Goal: Task Accomplishment & Management: Use online tool/utility

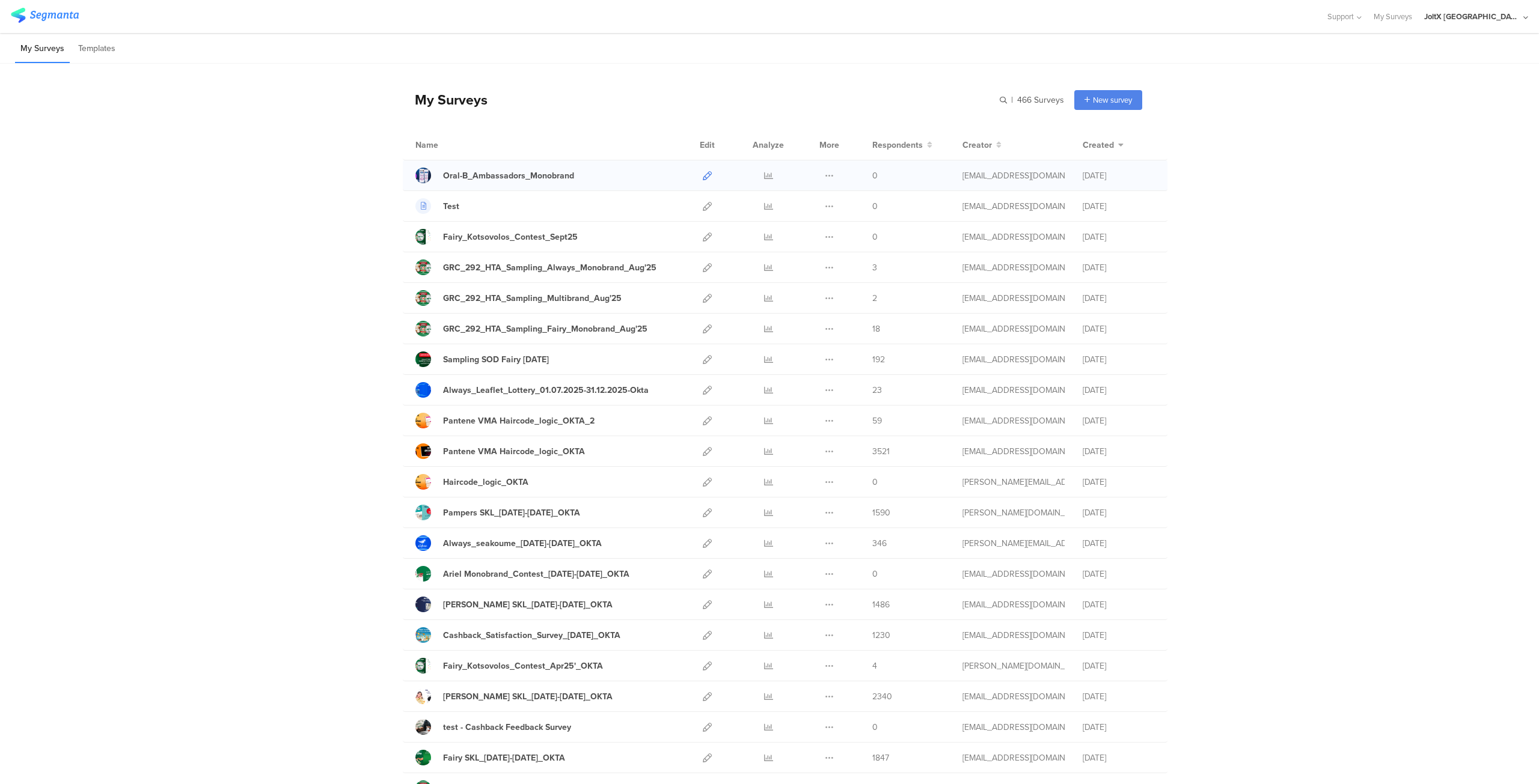
click at [703, 173] on icon at bounding box center [708, 176] width 9 height 9
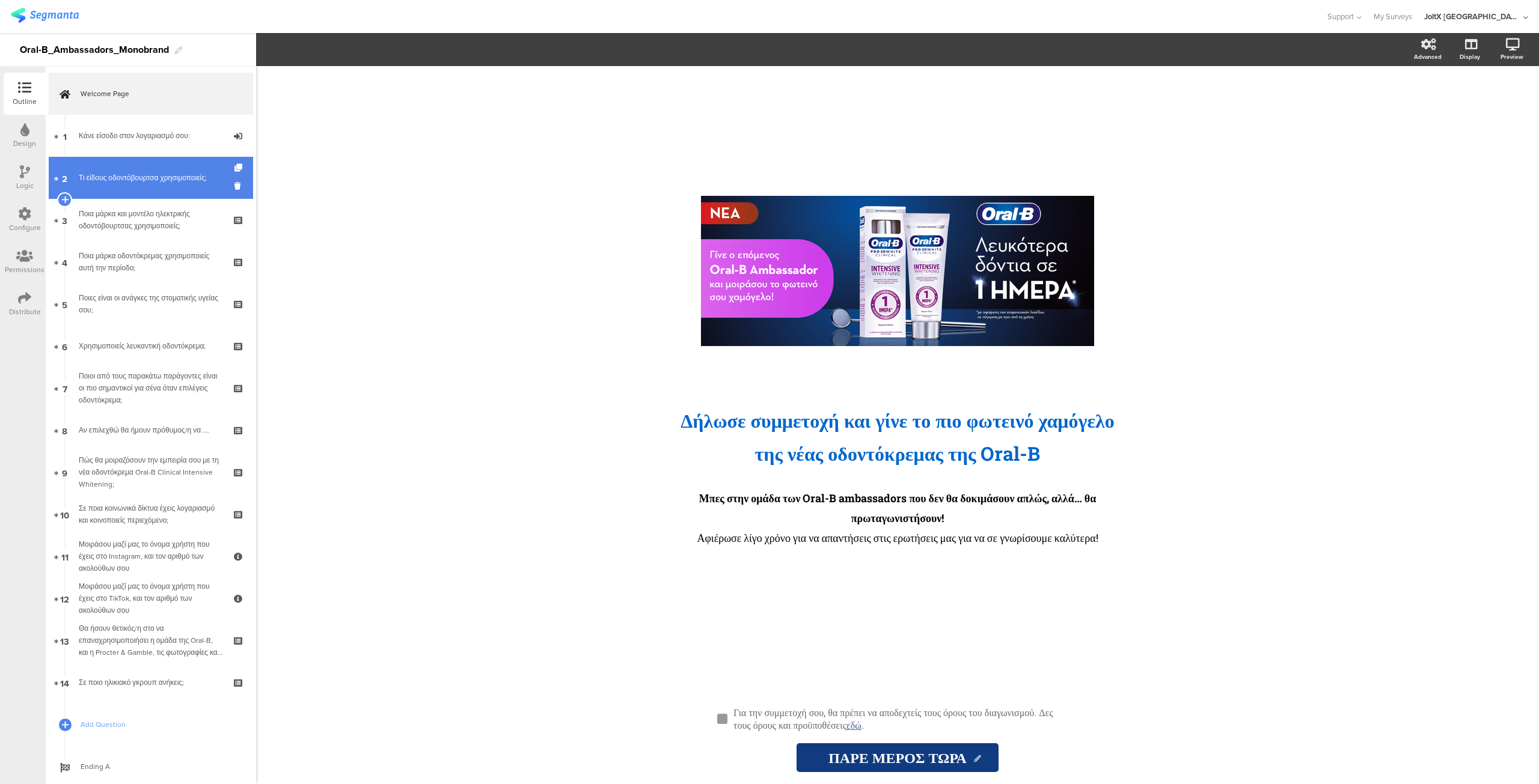
click at [135, 183] on div "Τι είδους οδοντόβουρτσα χρησιμοποιείς;" at bounding box center [150, 178] width 144 height 12
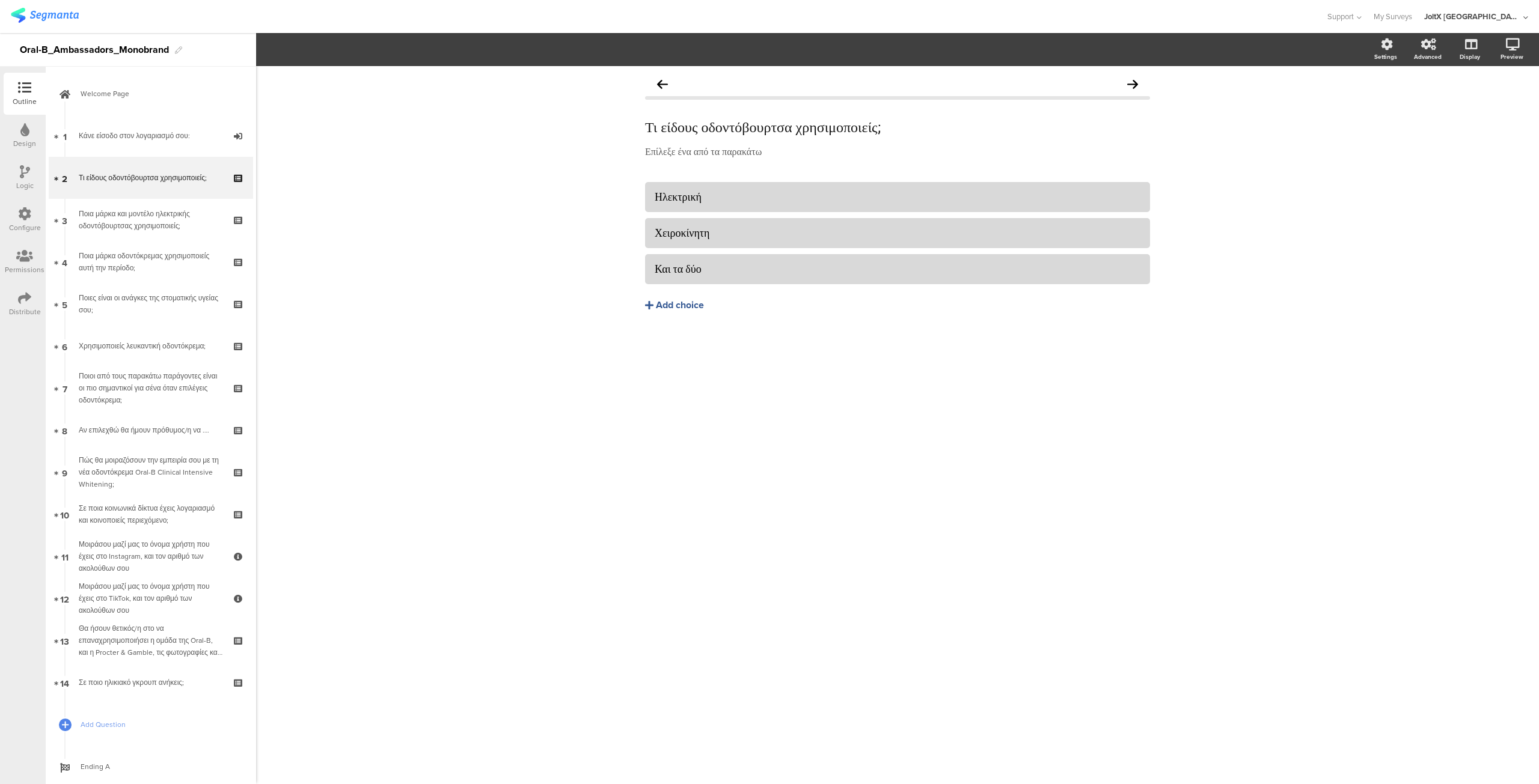
click at [19, 180] on div "Logic" at bounding box center [25, 185] width 17 height 11
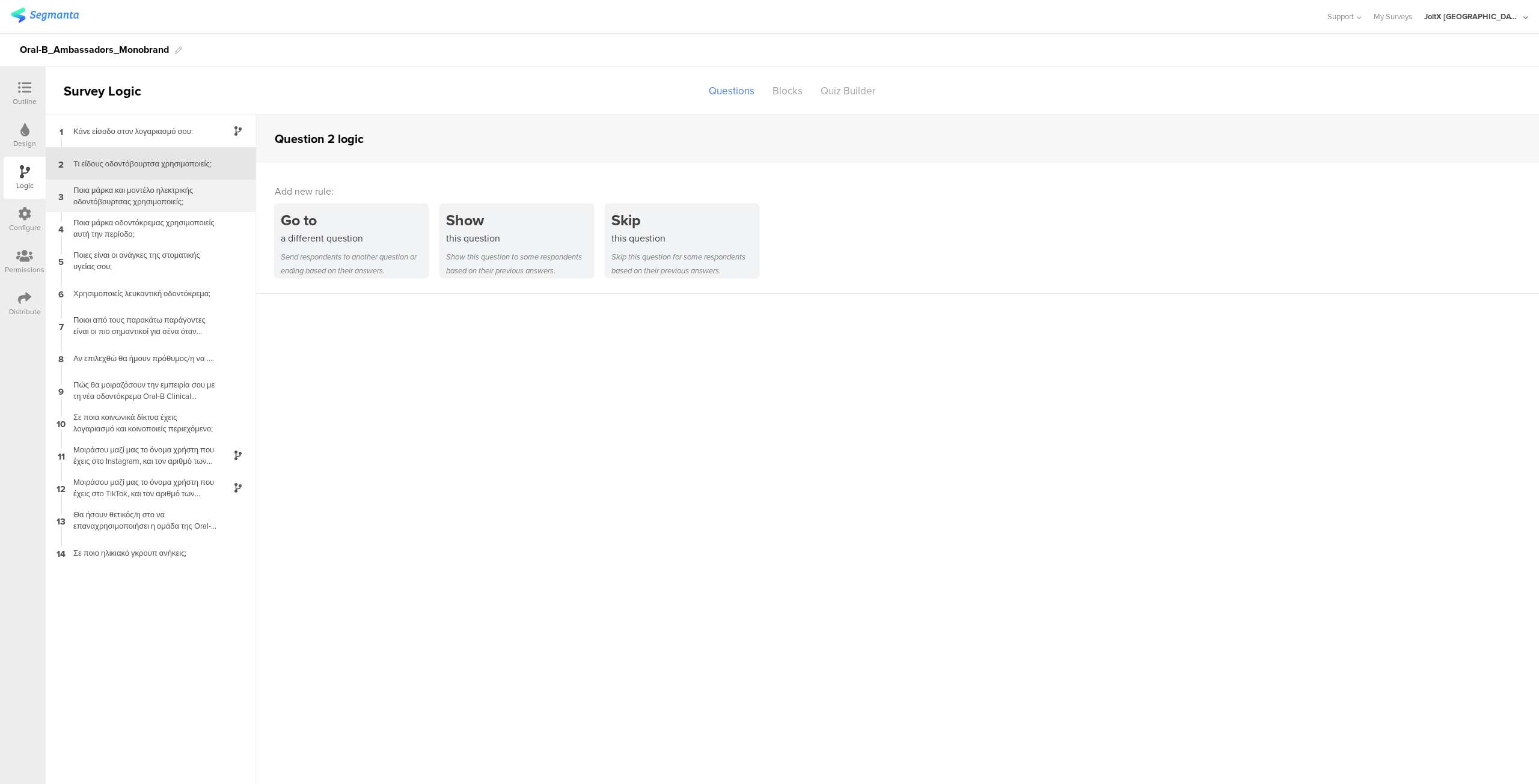
click at [154, 191] on div "Ποια μάρκα και μοντέλο ηλεκτρικής οδοντόβουρτσας χρησιμοποιείς;" at bounding box center [141, 196] width 150 height 23
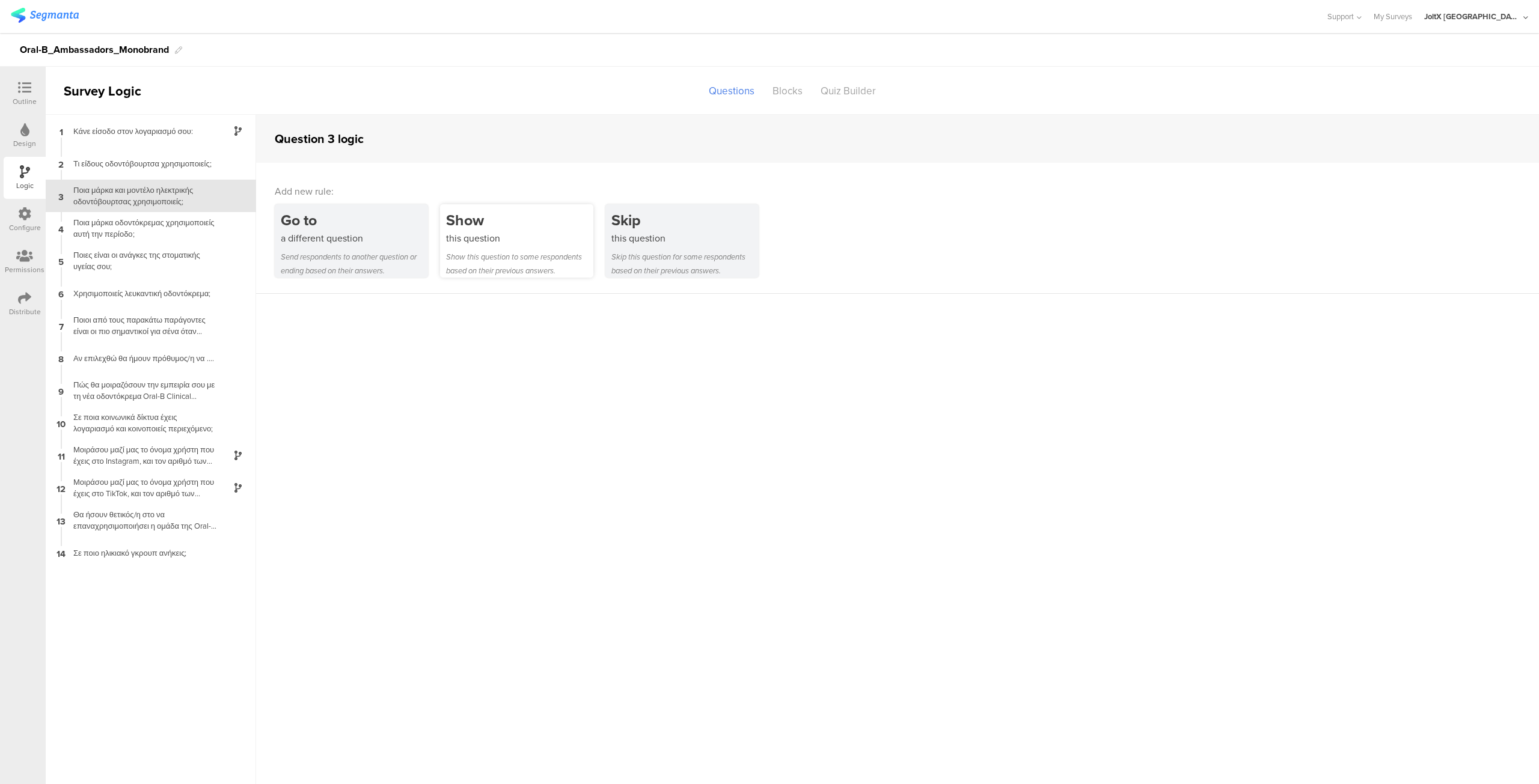
click at [504, 245] on div "Show this question Show this question to some respondents based on their previo…" at bounding box center [517, 241] width 154 height 73
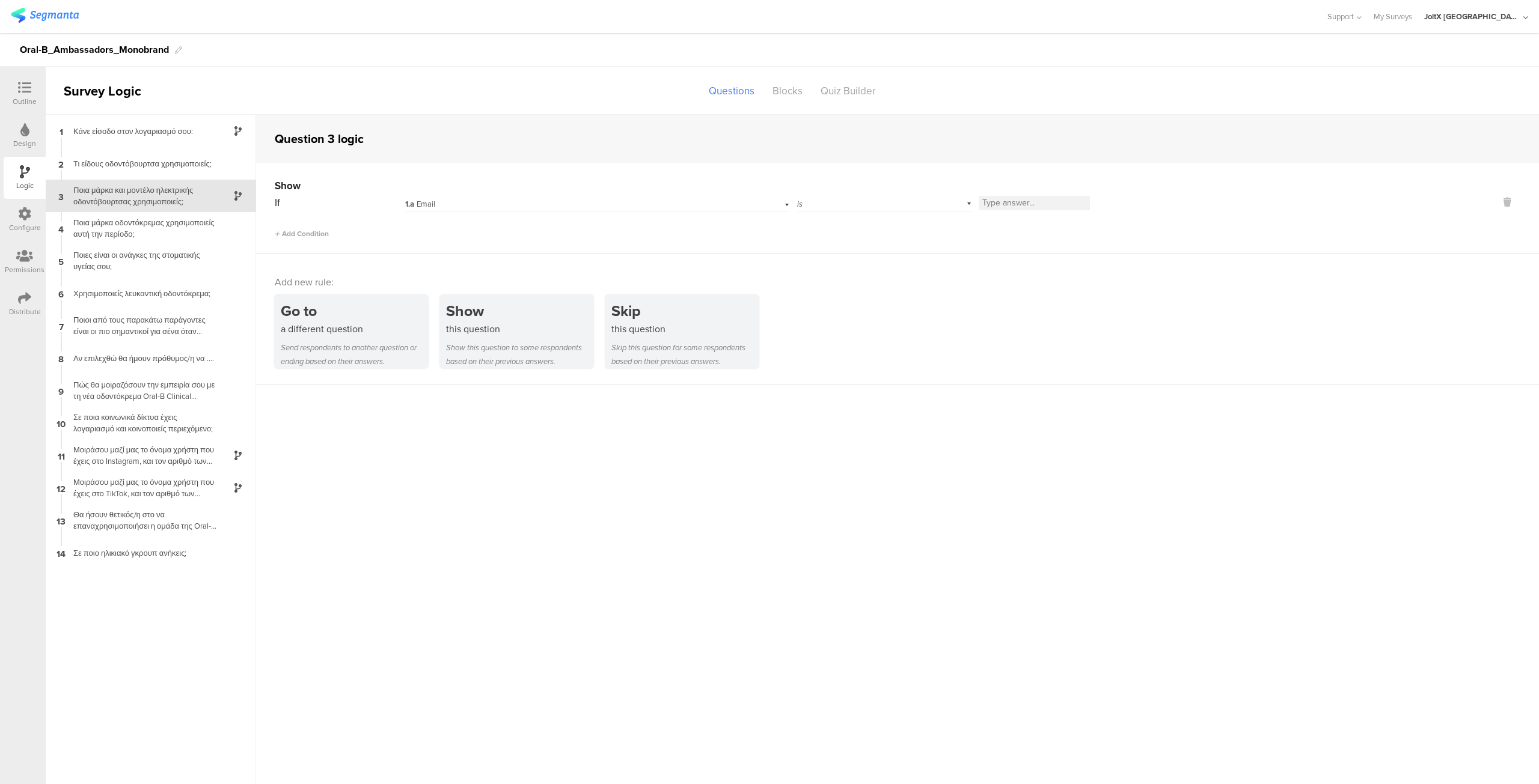
click at [787, 202] on div "1.a Email" at bounding box center [597, 202] width 386 height 19
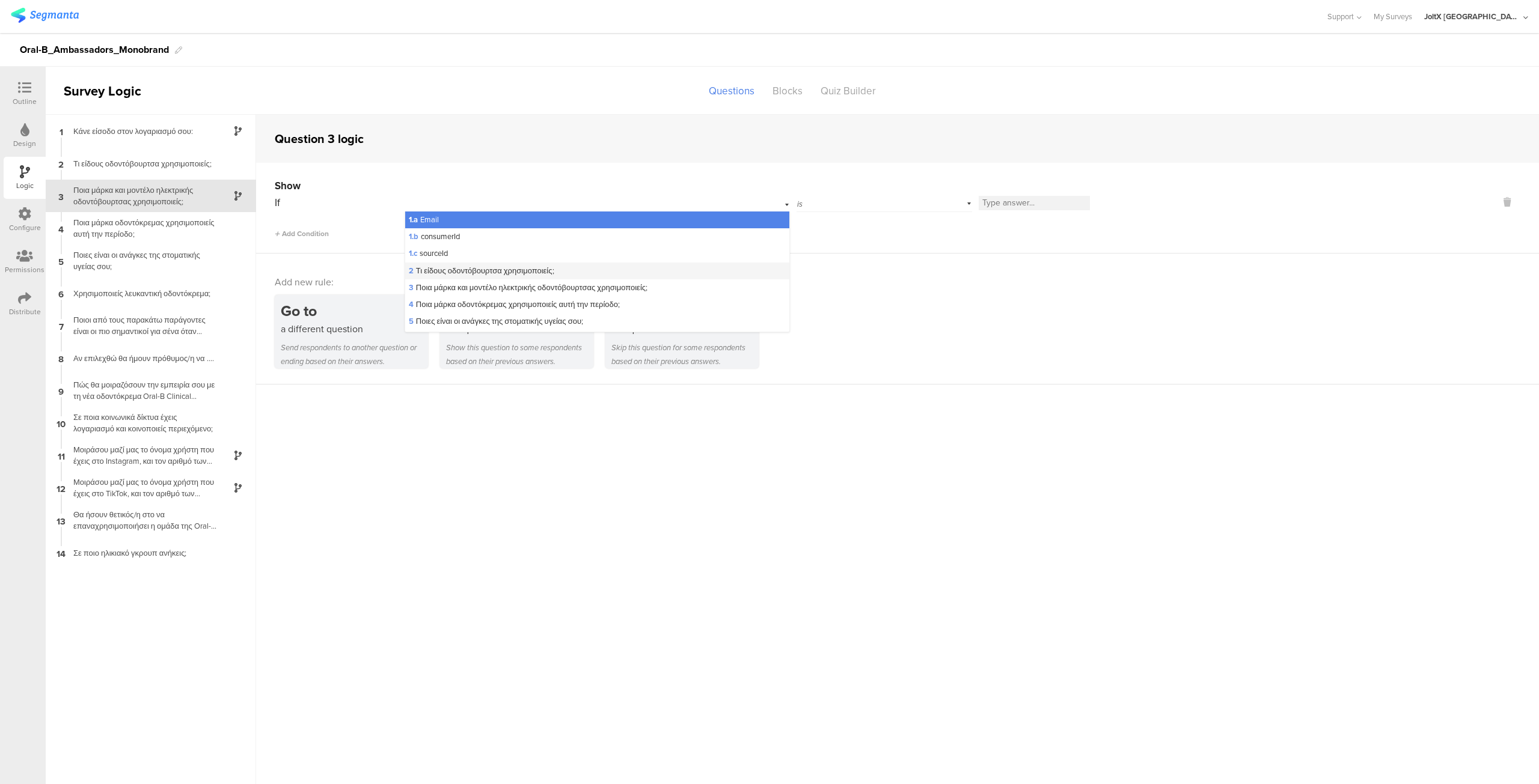
click at [590, 270] on div "2 Τι είδους οδοντόβουρτσα χρησιμοποιείς;" at bounding box center [597, 271] width 385 height 17
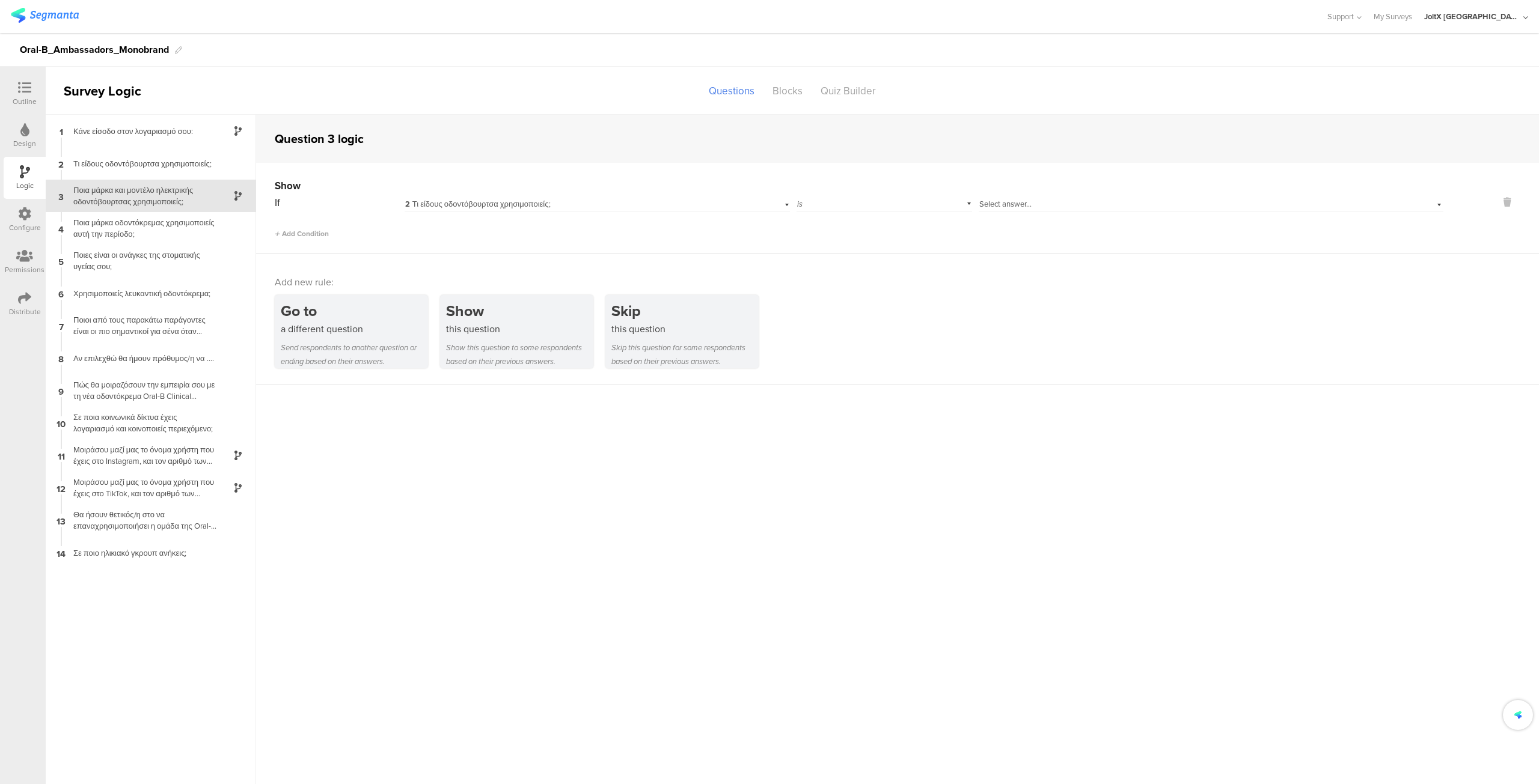
click at [1054, 204] on div "Select answer..." at bounding box center [1180, 204] width 403 height 11
click at [1025, 220] on div "Ηλεκτρική" at bounding box center [1211, 220] width 463 height 17
click at [287, 233] on span "Add Condition" at bounding box center [302, 234] width 54 height 11
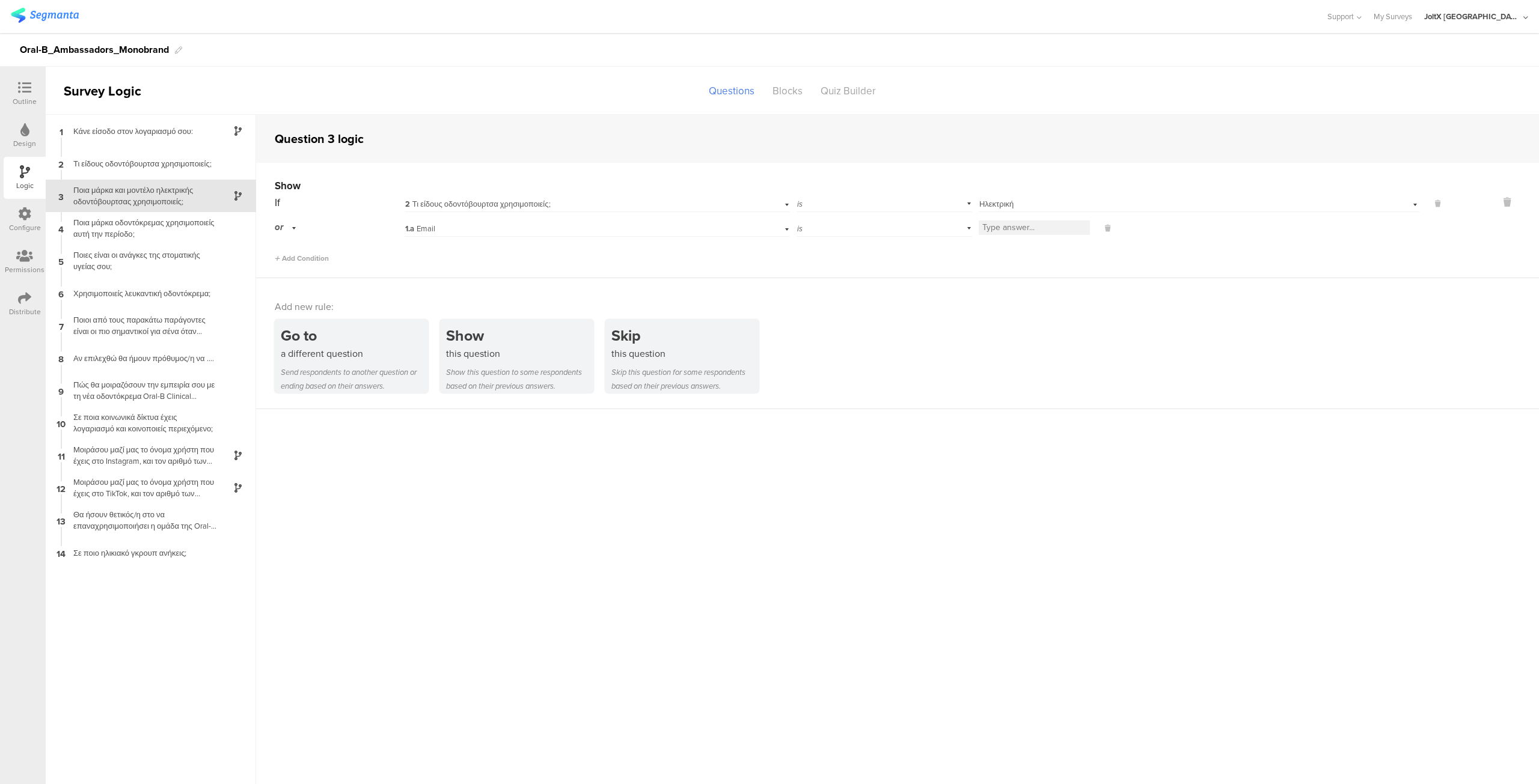
click at [454, 230] on div "1.a Email" at bounding box center [571, 229] width 332 height 11
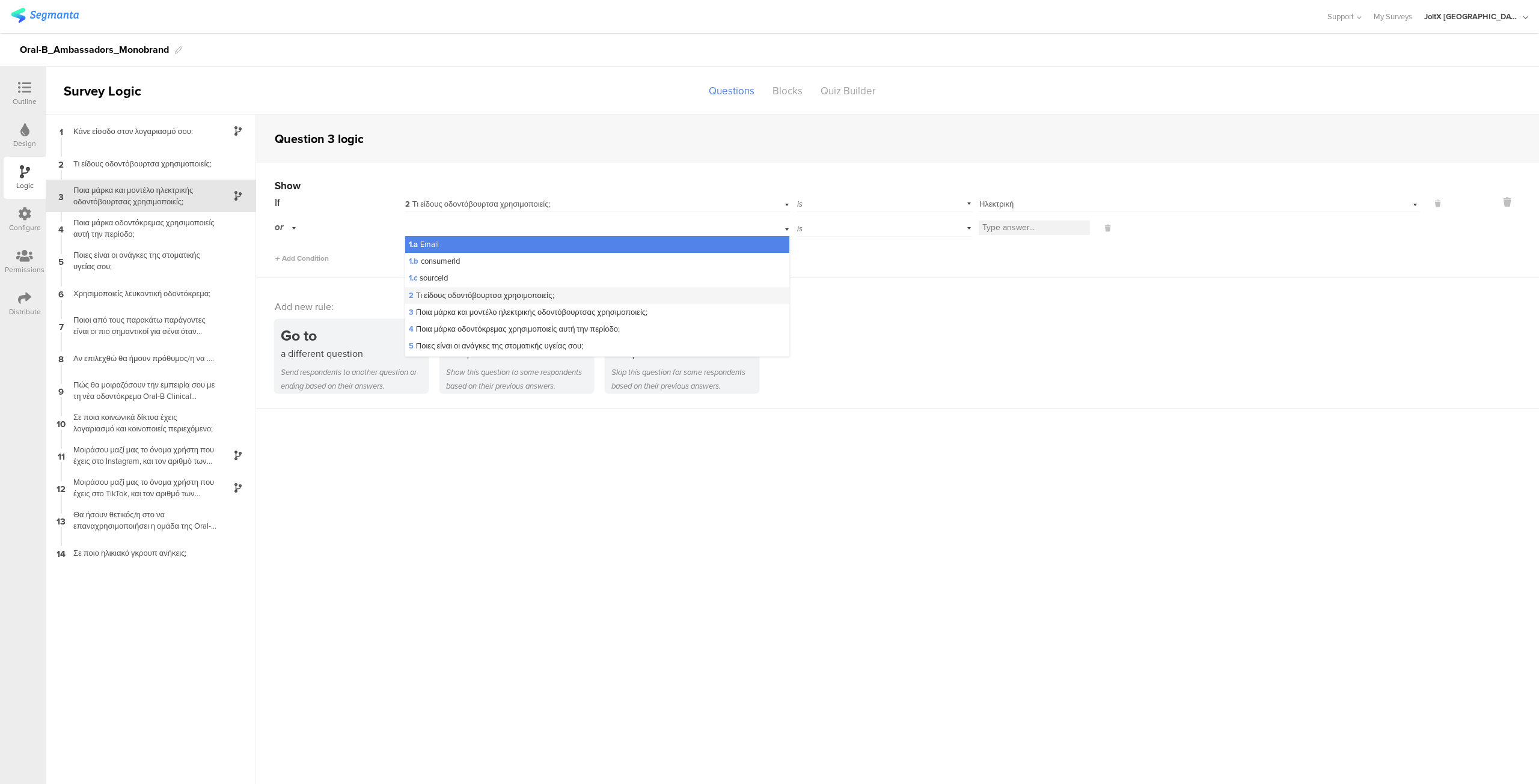
click at [455, 296] on span "2 Τι είδους οδοντόβουρτσα χρησιμοποιείς;" at bounding box center [482, 295] width 146 height 11
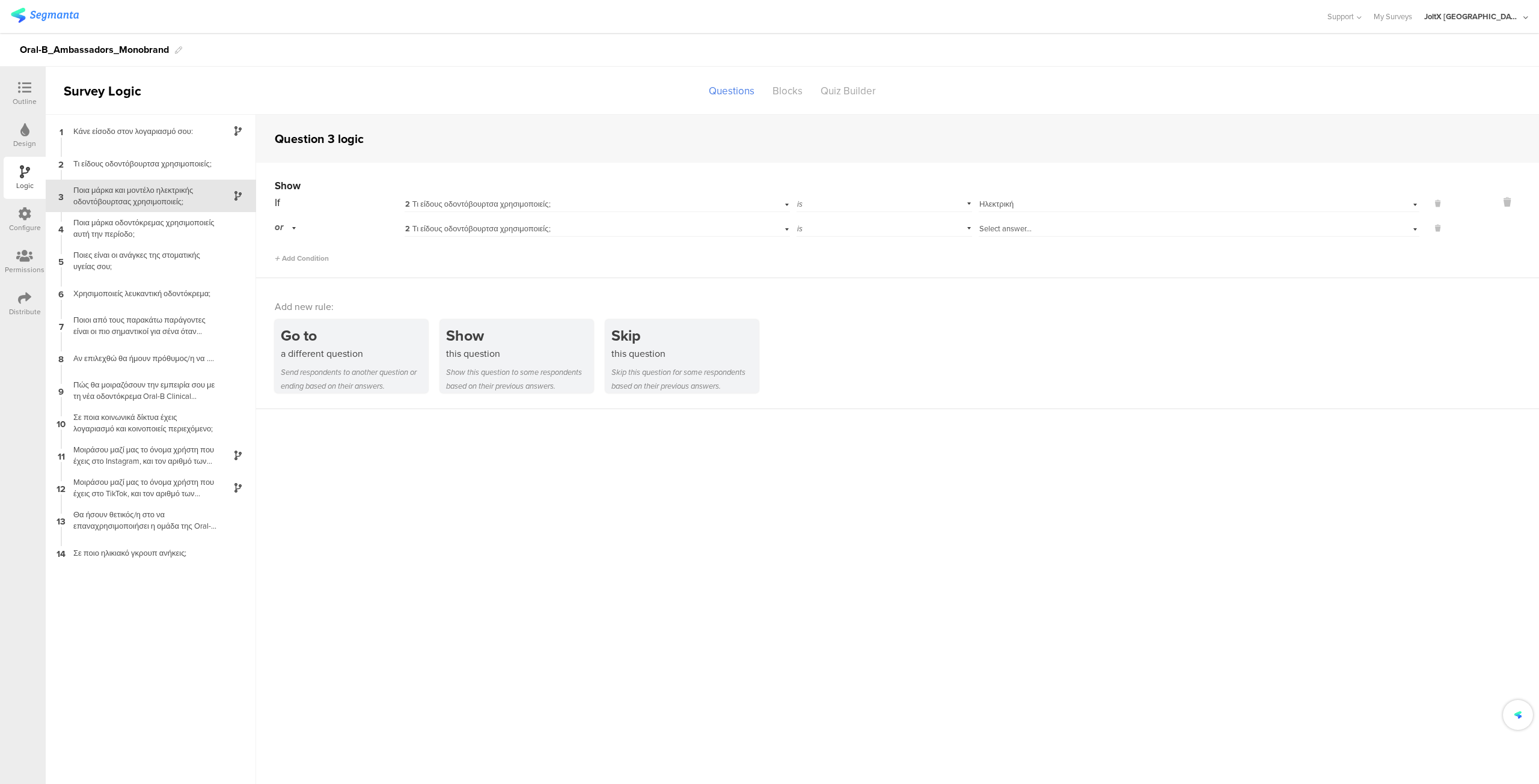
click at [1015, 229] on span "Select answer..." at bounding box center [1005, 228] width 52 height 11
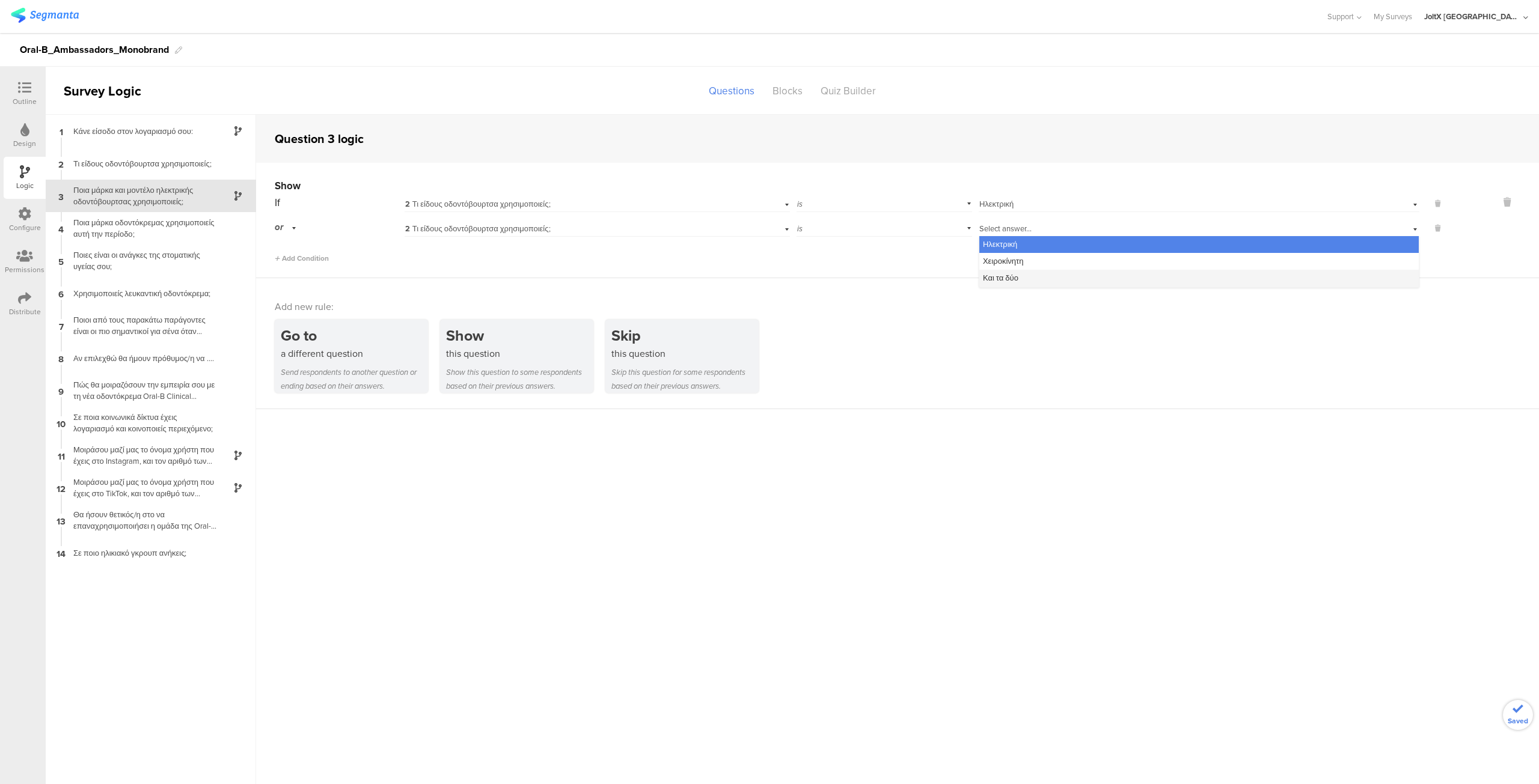
click at [1003, 273] on span "Και τα δύο" at bounding box center [1001, 277] width 36 height 11
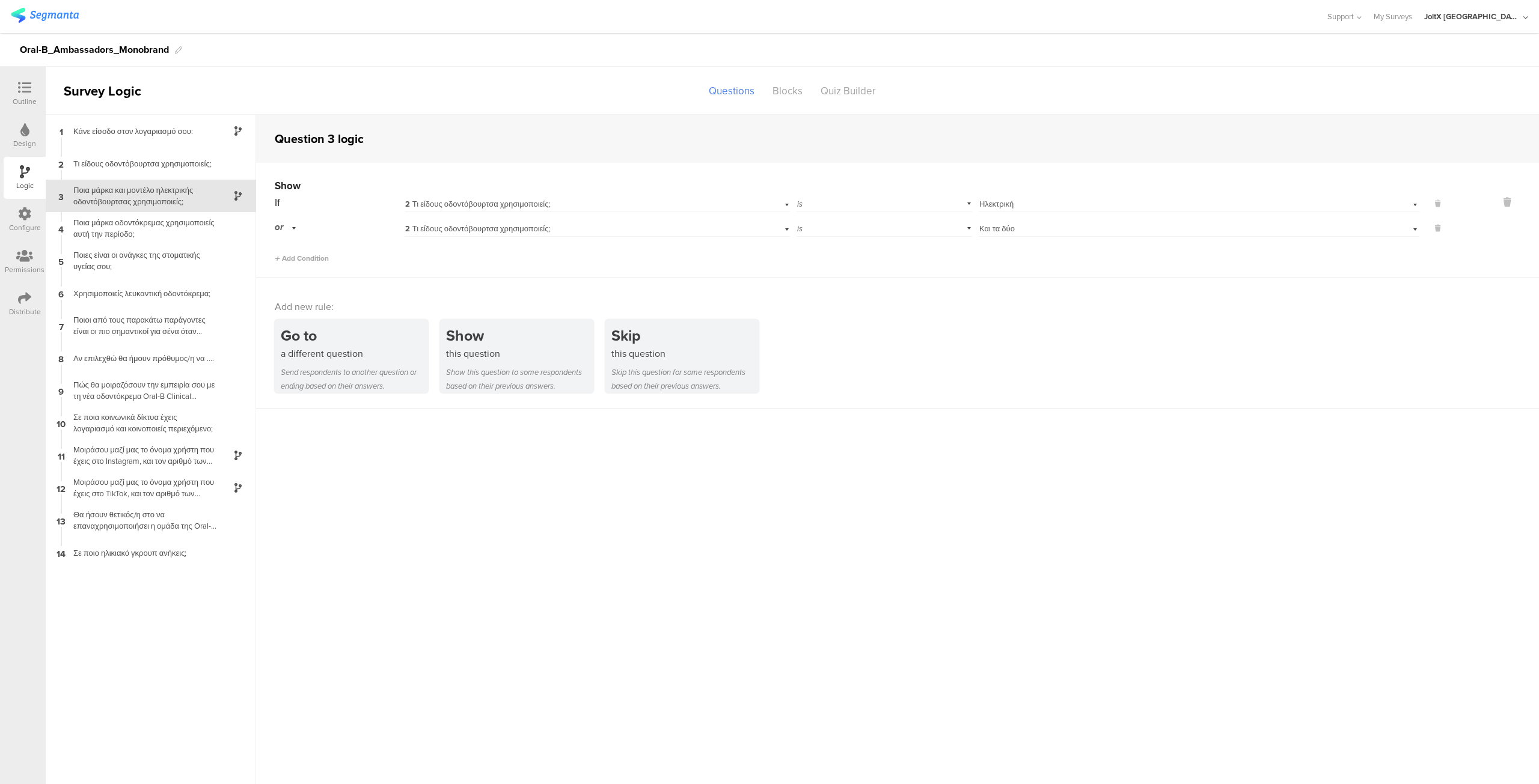
click at [17, 87] on div at bounding box center [24, 89] width 24 height 15
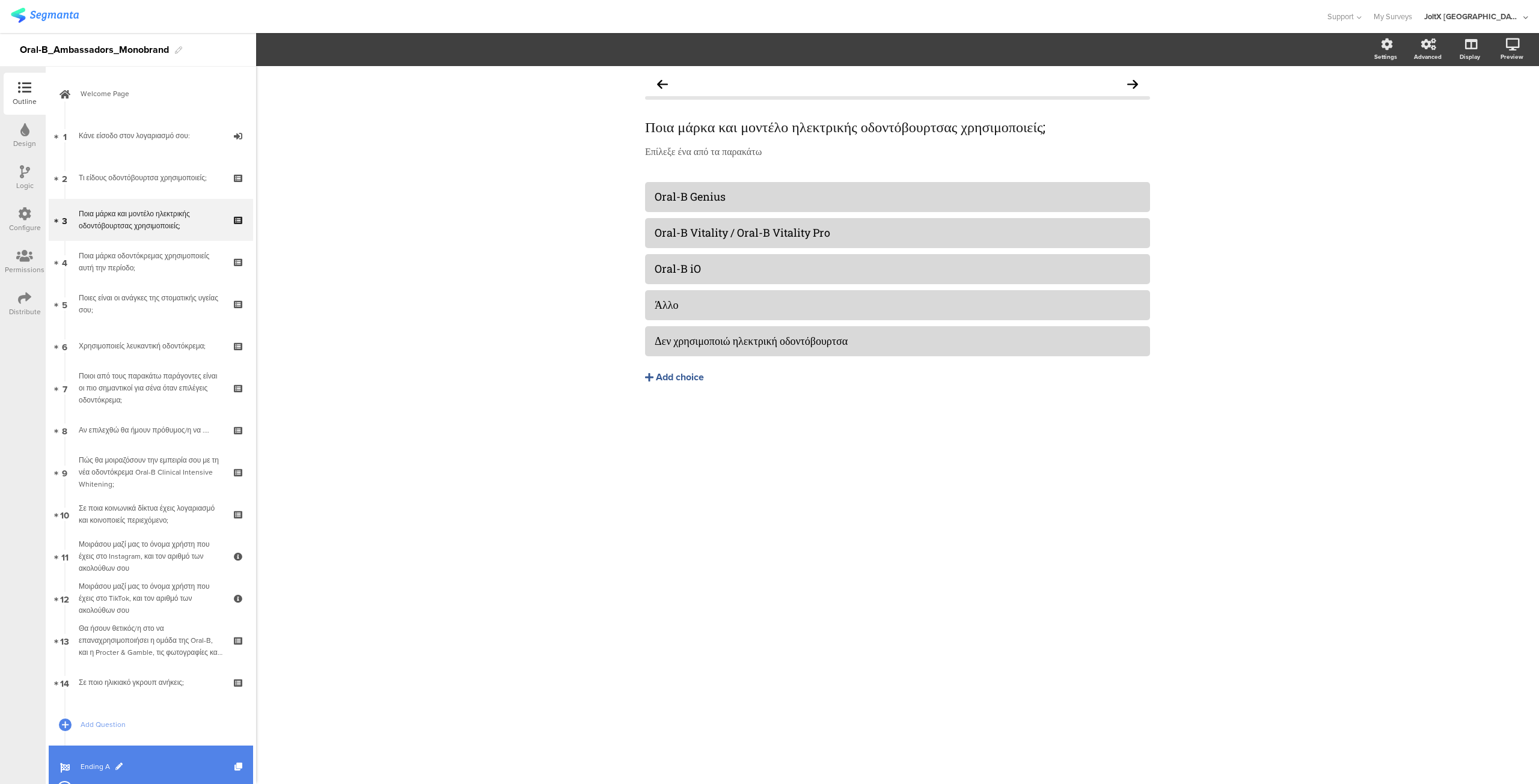
click at [90, 763] on span "Ending A" at bounding box center [158, 767] width 154 height 12
